Goal: Task Accomplishment & Management: Manage account settings

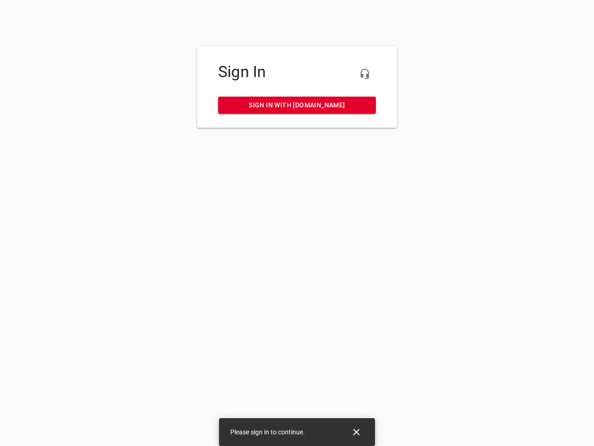
click at [365, 74] on icon "button" at bounding box center [364, 73] width 11 height 11
click at [357, 432] on icon "Close" at bounding box center [356, 432] width 7 height 7
